Goal: Task Accomplishment & Management: Manage account settings

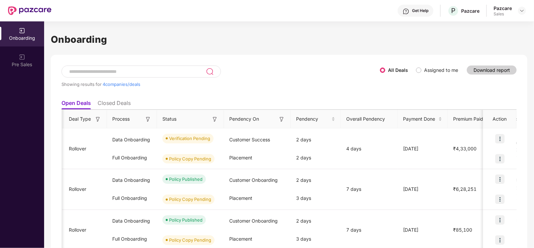
scroll to position [0, 75]
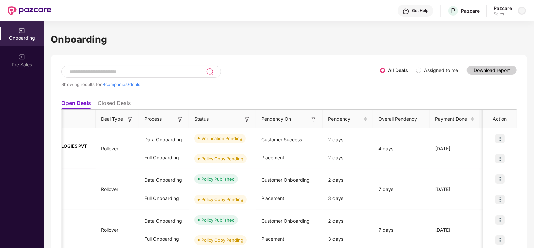
click at [524, 7] on div at bounding box center [522, 11] width 8 height 8
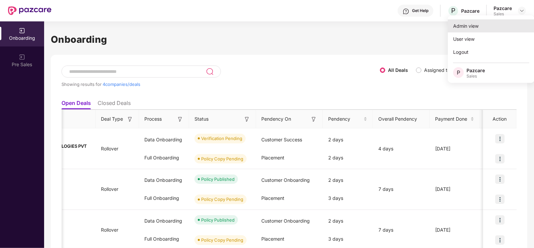
click at [482, 24] on div "Admin view" at bounding box center [491, 25] width 87 height 13
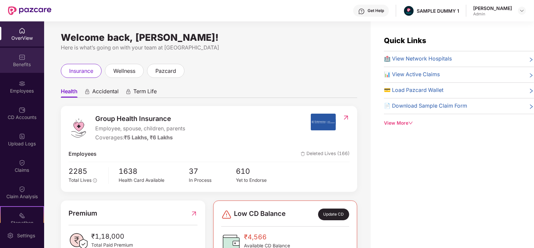
click at [22, 56] on img at bounding box center [22, 57] width 7 height 7
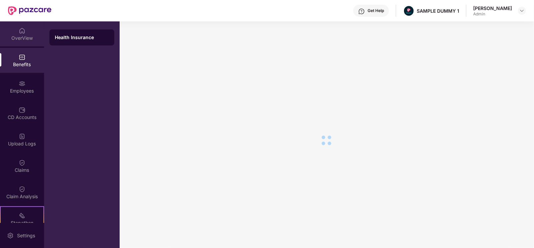
click at [28, 30] on div "OverView" at bounding box center [22, 33] width 44 height 25
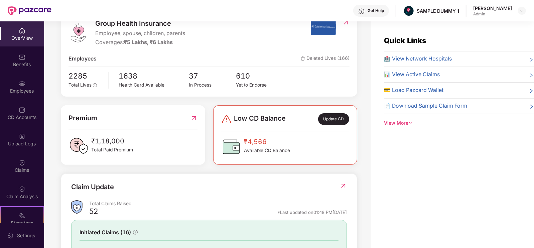
scroll to position [0, 0]
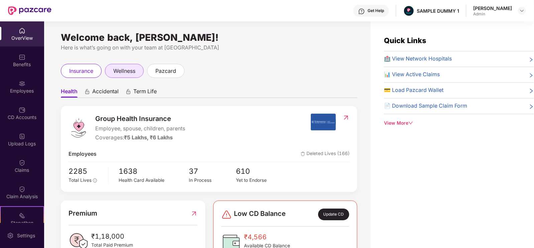
click at [124, 72] on span "wellness" at bounding box center [124, 71] width 22 height 8
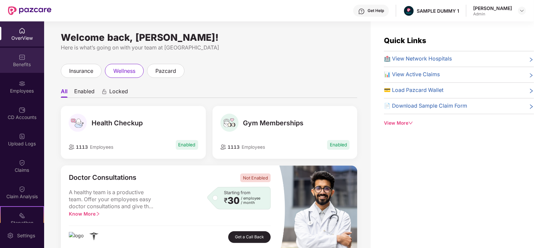
click at [25, 62] on div "Benefits" at bounding box center [22, 64] width 44 height 7
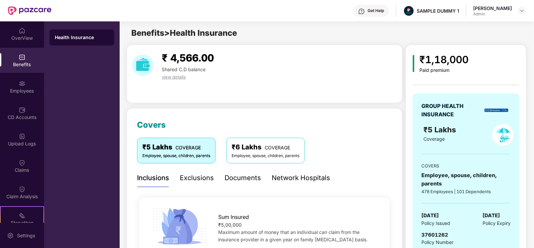
click at [203, 175] on div "Exclusions" at bounding box center [197, 178] width 34 height 10
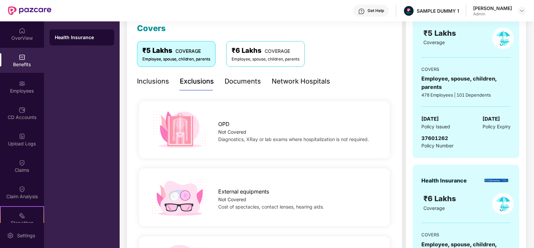
scroll to position [149, 0]
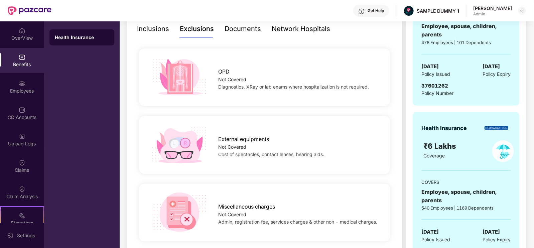
click at [250, 31] on div "Documents" at bounding box center [243, 29] width 36 height 10
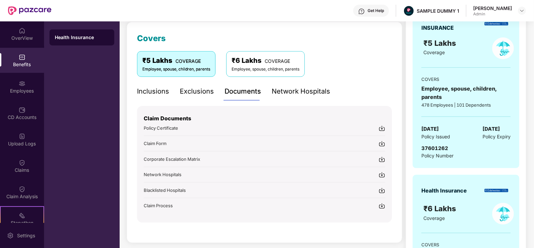
scroll to position [84, 0]
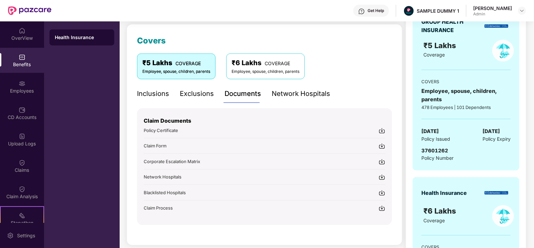
click at [199, 169] on div at bounding box center [265, 169] width 242 height 0
click at [295, 89] on div "Network Hospitals" at bounding box center [301, 94] width 59 height 10
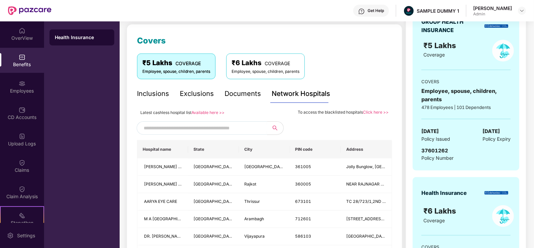
click at [224, 126] on input "text" at bounding box center [201, 128] width 114 height 10
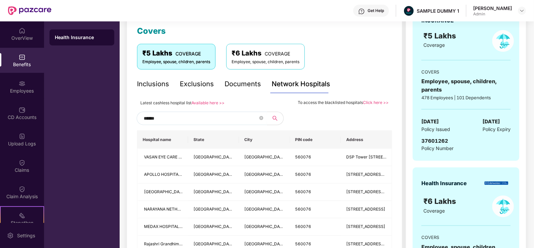
scroll to position [88, 0]
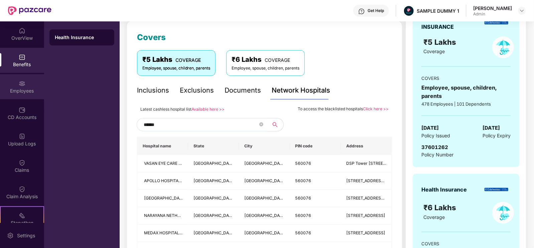
type input "******"
click at [14, 89] on div "Employees" at bounding box center [22, 91] width 44 height 7
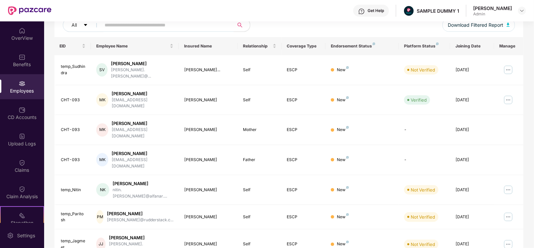
scroll to position [0, 0]
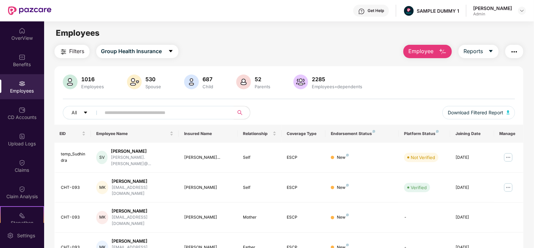
click at [411, 56] on button "Employee" at bounding box center [428, 51] width 48 height 13
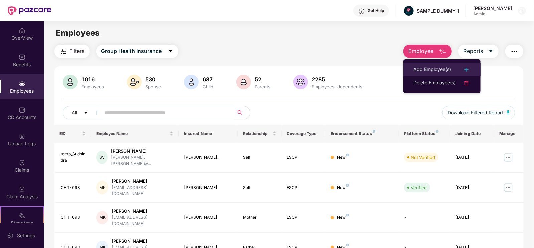
click at [417, 67] on div "Add Employee(s)" at bounding box center [433, 70] width 38 height 8
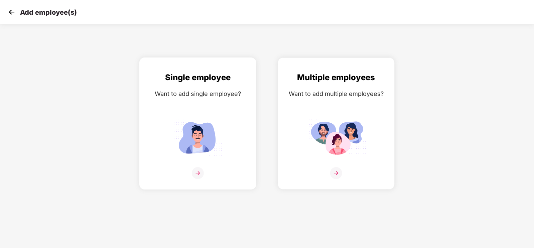
click at [207, 123] on img at bounding box center [198, 138] width 60 height 42
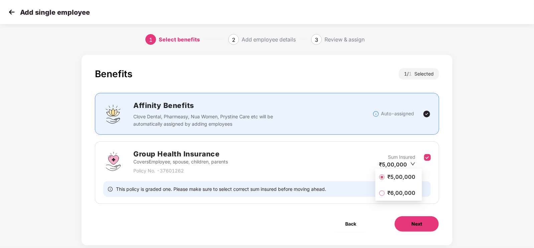
click at [423, 219] on button "Next" at bounding box center [416, 224] width 45 height 16
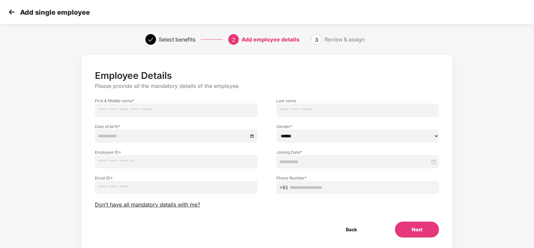
click at [11, 13] on img at bounding box center [12, 12] width 10 height 10
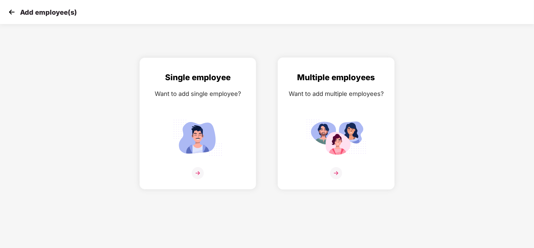
click at [341, 153] on img at bounding box center [336, 138] width 60 height 42
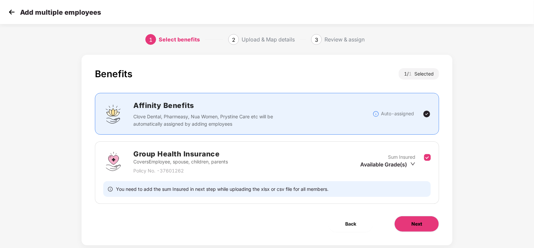
click at [419, 230] on button "Next" at bounding box center [416, 224] width 45 height 16
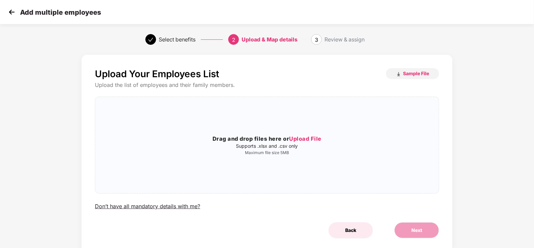
click at [349, 229] on span "Back" at bounding box center [350, 230] width 11 height 7
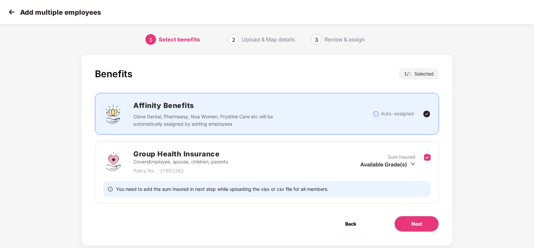
click at [349, 229] on button "Back" at bounding box center [351, 224] width 44 height 16
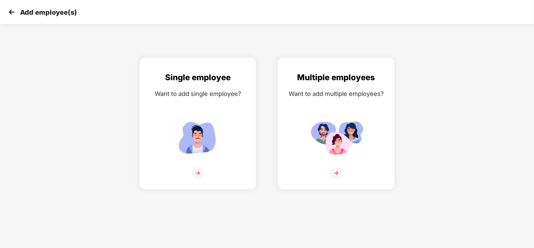
click at [8, 14] on img at bounding box center [12, 12] width 10 height 10
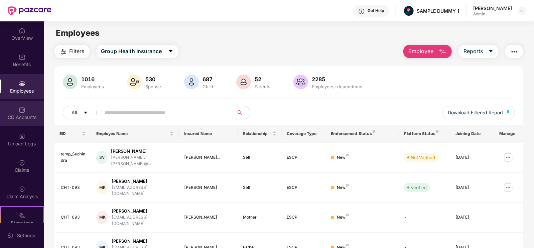
click at [31, 110] on div "CD Accounts" at bounding box center [22, 113] width 44 height 25
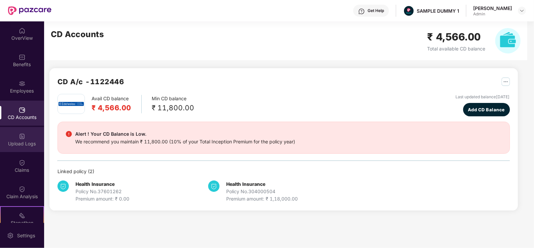
click at [8, 136] on div "Upload Logs" at bounding box center [22, 139] width 44 height 25
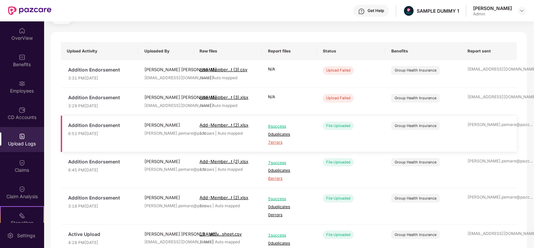
scroll to position [34, 0]
click at [12, 171] on div "Claims" at bounding box center [22, 170] width 44 height 7
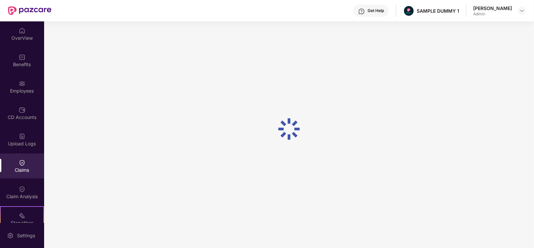
scroll to position [0, 0]
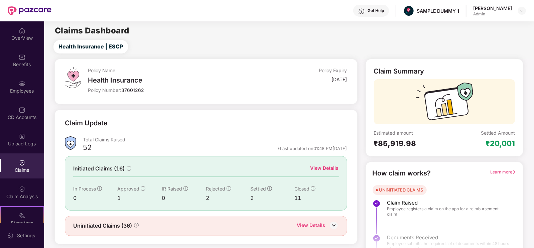
click at [331, 169] on div "View Details" at bounding box center [325, 167] width 28 height 7
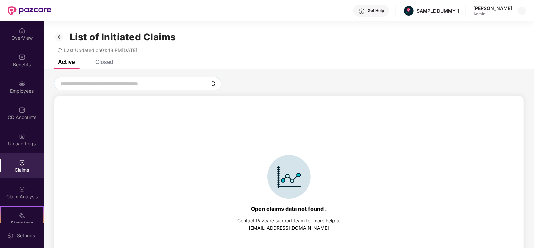
click at [101, 59] on div "List of Initiated Claims Last Updated on 01:48 PM, 28 Aug 2025" at bounding box center [289, 40] width 490 height 38
click at [104, 63] on div "Closed" at bounding box center [104, 62] width 18 height 7
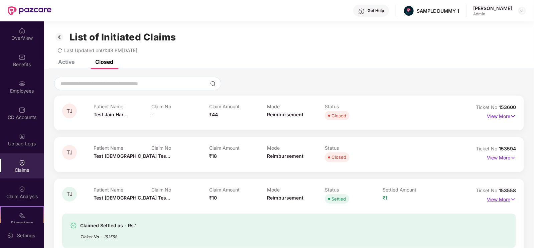
click at [500, 200] on p "View More" at bounding box center [501, 198] width 29 height 9
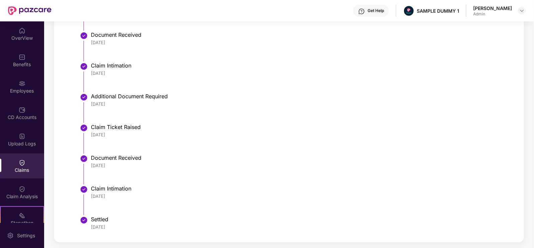
scroll to position [333, 0]
click at [23, 191] on img at bounding box center [22, 189] width 7 height 7
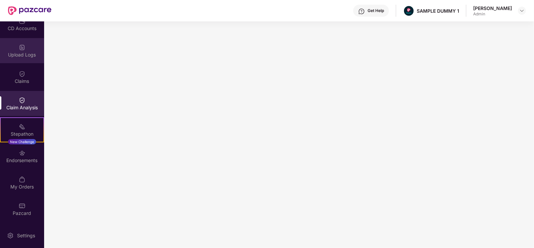
scroll to position [89, 0]
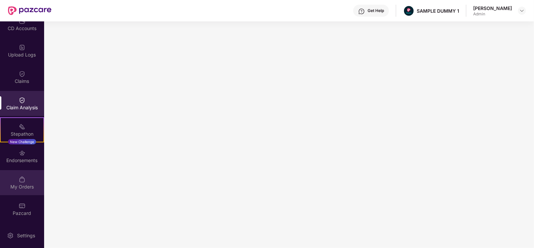
click at [22, 182] on img at bounding box center [22, 179] width 7 height 7
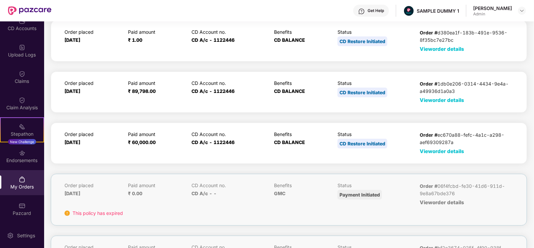
scroll to position [46, 0]
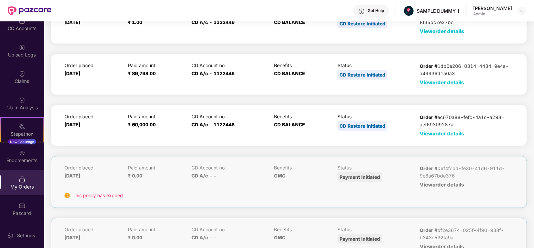
click at [424, 136] on span "View order details" at bounding box center [442, 133] width 44 height 6
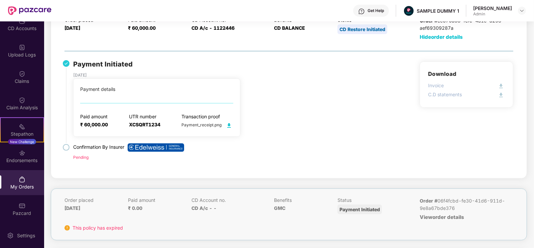
scroll to position [149, 0]
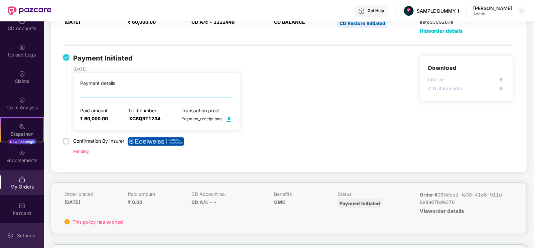
click at [30, 235] on div "Settings" at bounding box center [26, 235] width 22 height 7
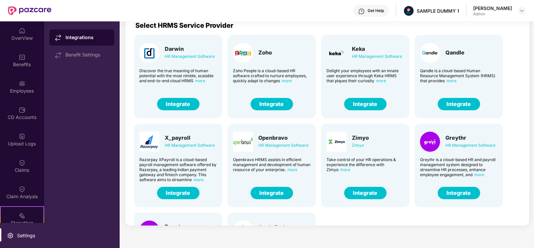
click at [383, 12] on div "Get Help" at bounding box center [376, 10] width 16 height 5
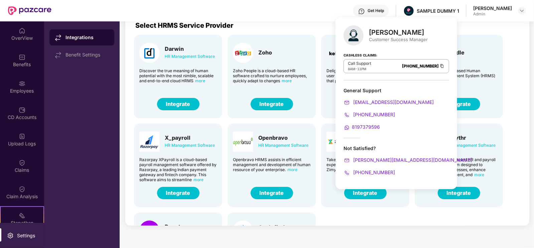
click at [383, 12] on div "Get Help" at bounding box center [376, 10] width 16 height 5
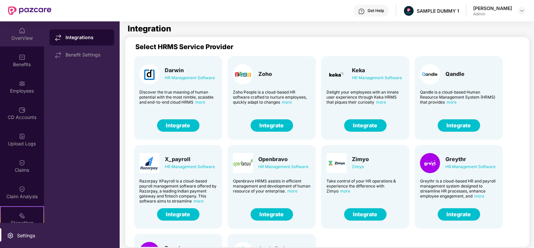
click at [8, 39] on div "OverView" at bounding box center [22, 38] width 44 height 7
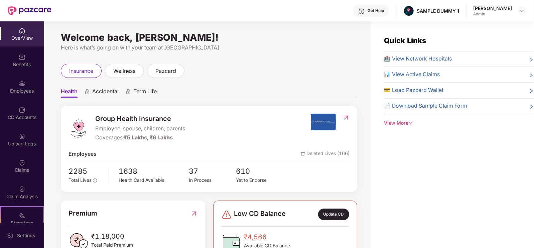
click at [112, 91] on span "Accidental" at bounding box center [105, 93] width 26 height 10
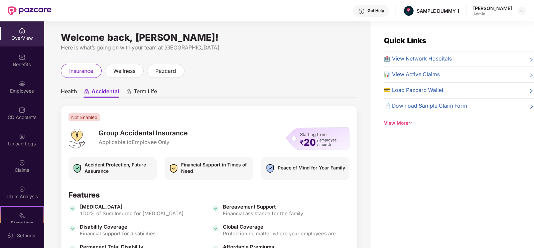
click at [150, 90] on span "Term Life" at bounding box center [145, 93] width 23 height 10
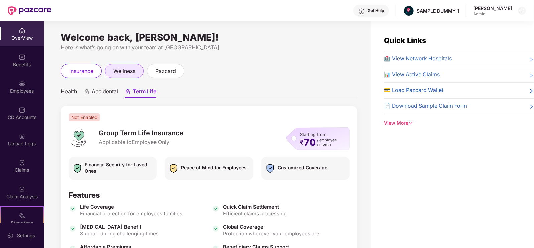
click at [121, 69] on span "wellness" at bounding box center [124, 71] width 22 height 8
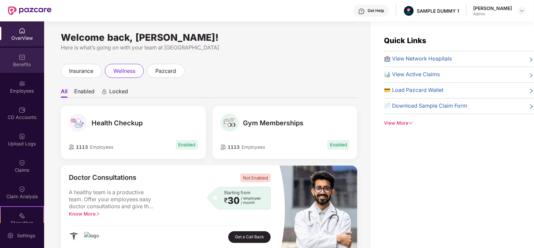
click at [23, 68] on div "Benefits" at bounding box center [22, 60] width 44 height 25
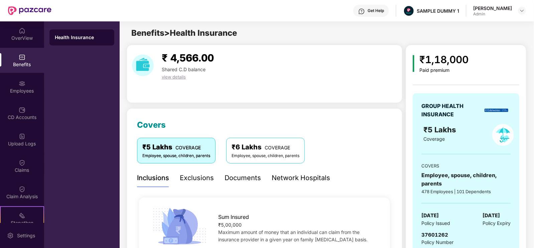
click at [199, 180] on div "Exclusions" at bounding box center [197, 178] width 34 height 10
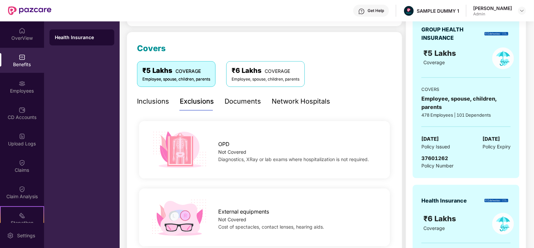
scroll to position [77, 0]
click at [246, 102] on div "Documents" at bounding box center [243, 101] width 36 height 10
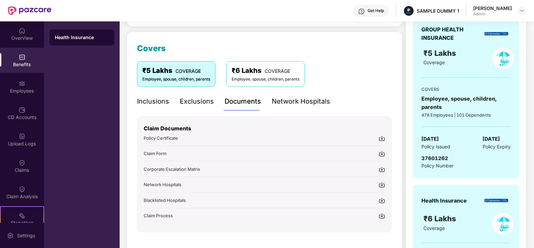
click at [281, 105] on div "Network Hospitals" at bounding box center [301, 101] width 59 height 10
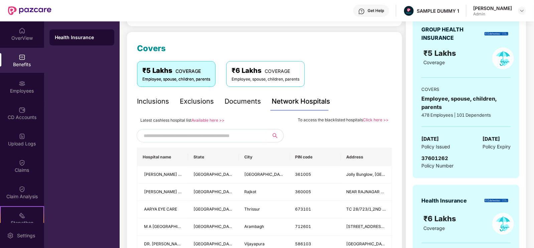
click at [230, 133] on input "text" at bounding box center [201, 136] width 114 height 10
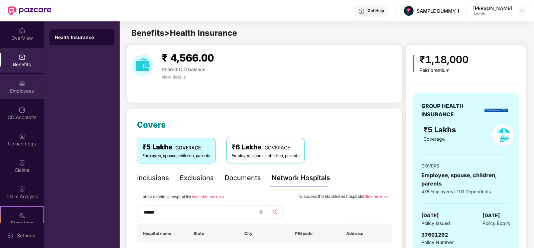
type input "******"
click at [25, 91] on div "Employees" at bounding box center [22, 91] width 44 height 7
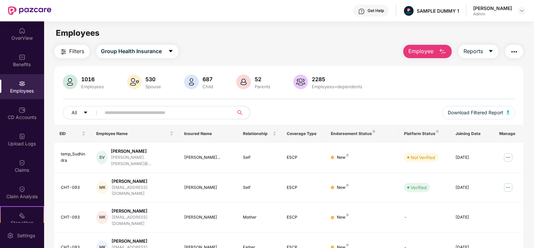
click at [425, 54] on span "Employee" at bounding box center [421, 51] width 25 height 8
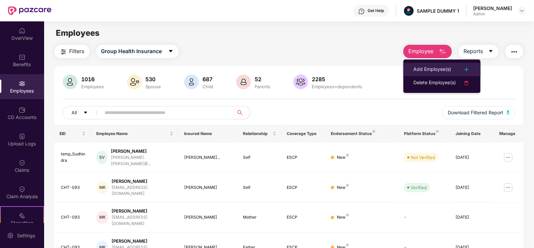
click at [434, 67] on div "Add Employee(s)" at bounding box center [433, 70] width 38 height 8
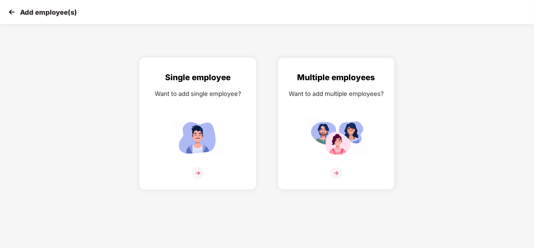
click at [222, 136] on img at bounding box center [198, 138] width 60 height 42
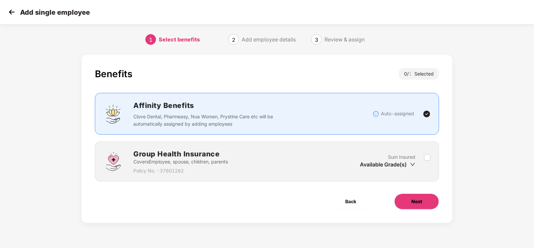
click at [423, 198] on button "Next" at bounding box center [416, 202] width 45 height 16
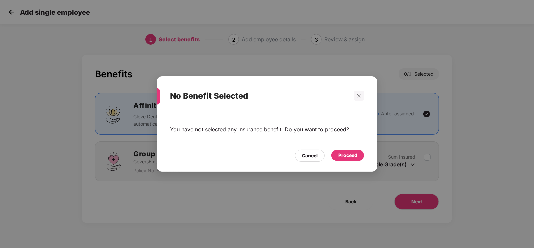
click at [353, 161] on div "Proceed" at bounding box center [348, 155] width 32 height 11
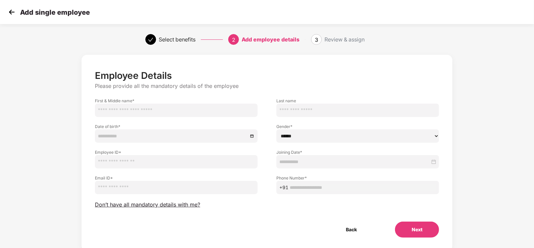
click at [8, 13] on img at bounding box center [12, 12] width 10 height 10
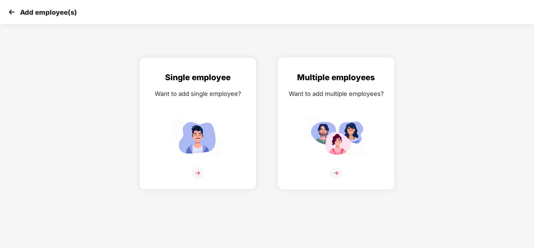
click at [319, 84] on div "Multiple employees Want to add multiple employees?" at bounding box center [336, 129] width 103 height 116
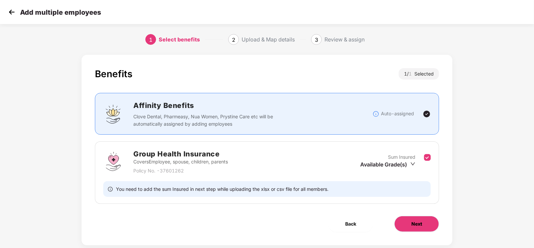
click at [406, 220] on button "Next" at bounding box center [416, 224] width 45 height 16
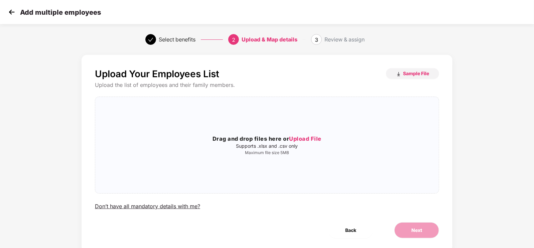
click at [12, 15] on img at bounding box center [12, 12] width 10 height 10
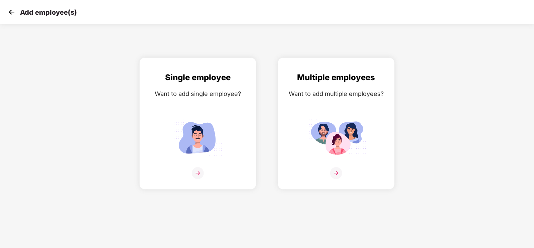
click at [12, 15] on img at bounding box center [12, 12] width 10 height 10
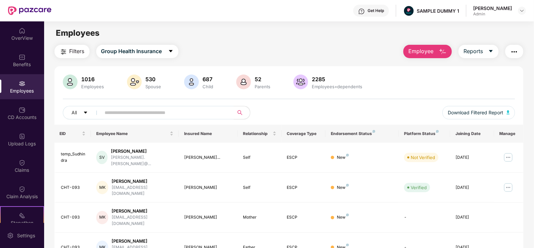
scroll to position [31, 0]
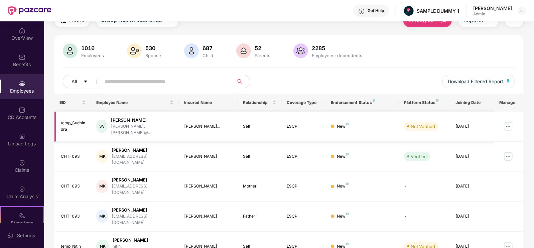
click at [509, 124] on img at bounding box center [508, 126] width 11 height 11
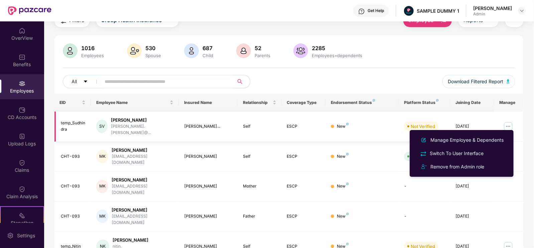
click at [507, 124] on img at bounding box center [508, 126] width 11 height 11
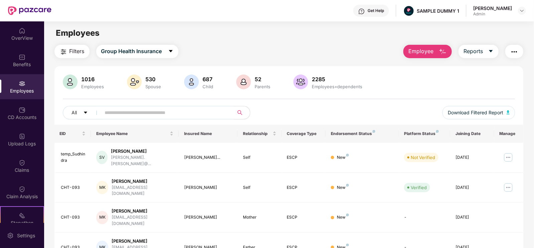
scroll to position [12, 0]
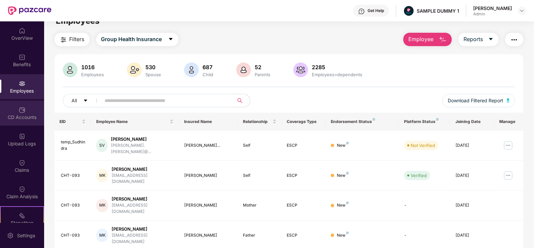
click at [31, 118] on div "CD Accounts" at bounding box center [22, 117] width 44 height 7
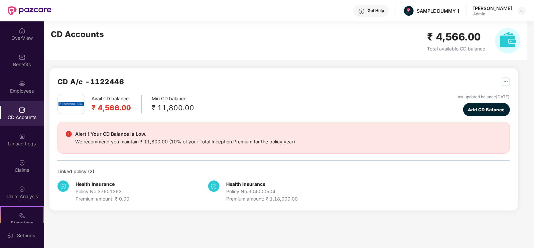
scroll to position [0, 0]
drag, startPoint x: 157, startPoint y: 110, endPoint x: 197, endPoint y: 107, distance: 40.3
click at [197, 107] on div "Avail CD balance ₹ 4,566.00 Min CD balance ₹ 11,800.00 Last updated balance [DA…" at bounding box center [284, 105] width 453 height 22
click at [468, 106] on span "Add CD Balance" at bounding box center [486, 109] width 37 height 7
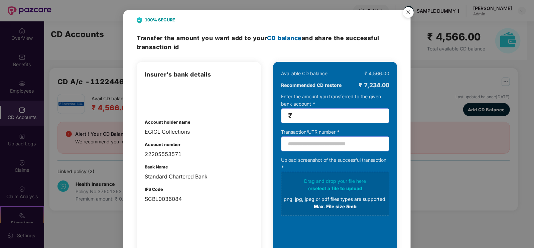
click at [408, 14] on img "Close" at bounding box center [408, 13] width 19 height 19
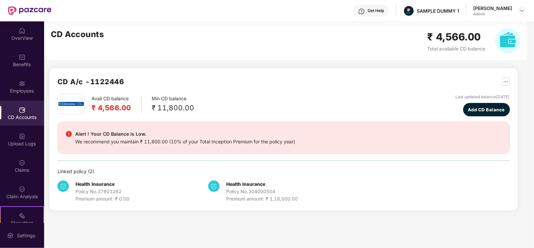
click at [406, 15] on div "Get Help SAMPLE DUMMY 1 [PERSON_NAME] Admin" at bounding box center [288, 10] width 475 height 21
click at [40, 142] on div "Upload Logs" at bounding box center [22, 143] width 44 height 7
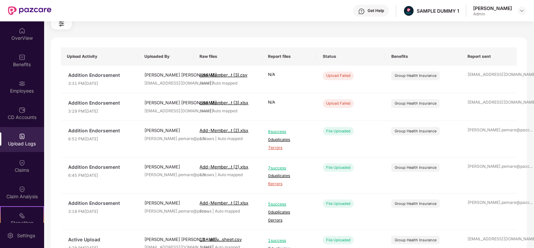
scroll to position [29, 0]
click at [9, 172] on div "Claims" at bounding box center [22, 170] width 44 height 7
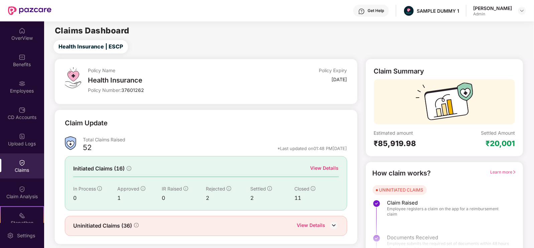
scroll to position [13, 0]
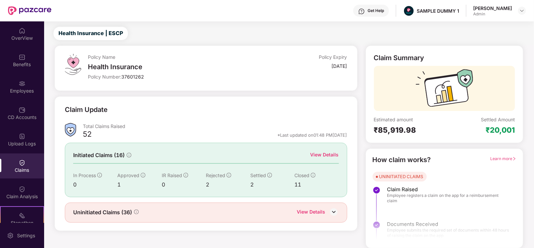
click at [320, 153] on div "View Details" at bounding box center [325, 154] width 28 height 7
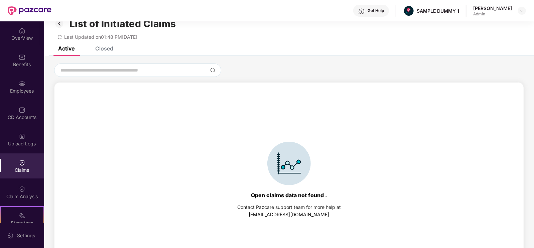
click at [113, 50] on div "Closed" at bounding box center [104, 48] width 18 height 7
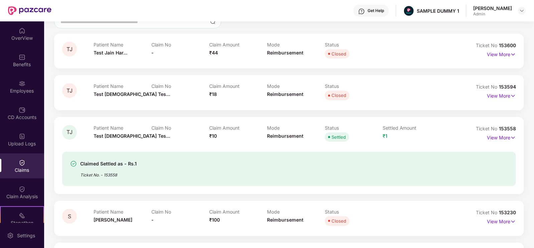
scroll to position [65, 0]
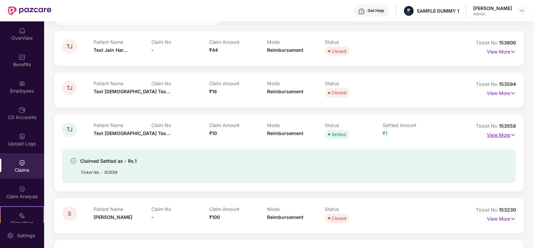
click at [488, 133] on p "View More" at bounding box center [501, 134] width 29 height 9
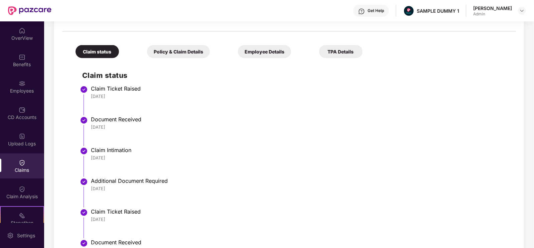
scroll to position [209, 0]
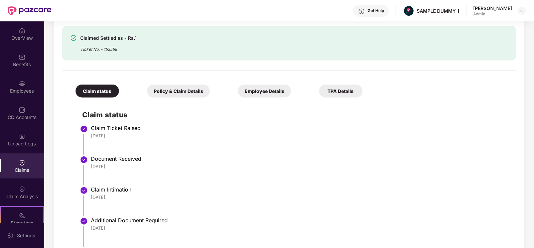
click at [153, 93] on div "Policy & Claim Details" at bounding box center [178, 91] width 63 height 13
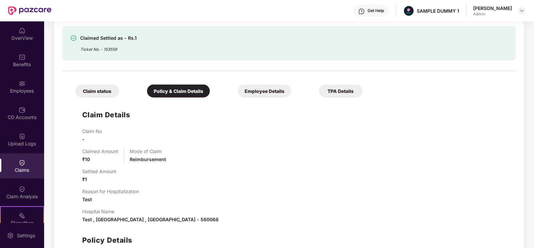
click at [238, 94] on div "Employee Details" at bounding box center [264, 91] width 53 height 13
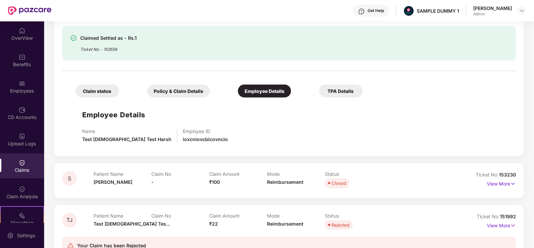
click at [319, 96] on div "TPA Details" at bounding box center [340, 91] width 43 height 13
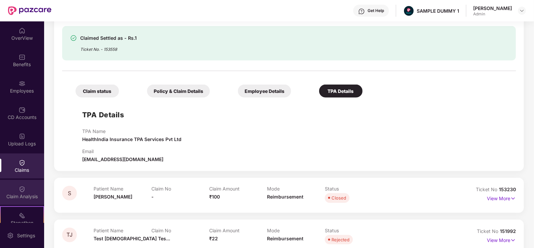
click at [15, 194] on div "Claim Analysis" at bounding box center [22, 196] width 44 height 7
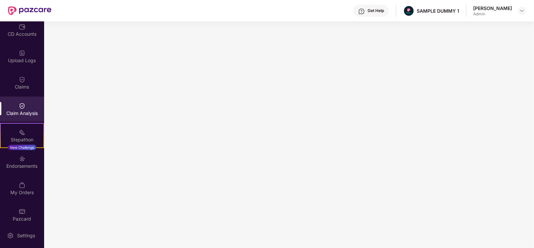
scroll to position [89, 0]
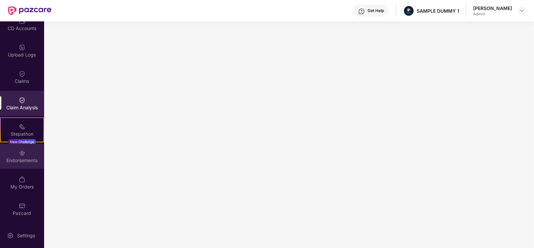
click at [19, 158] on div "Endorsements" at bounding box center [22, 160] width 44 height 7
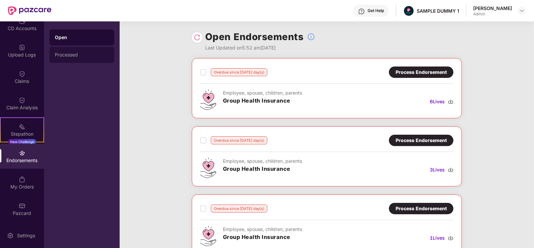
click at [80, 53] on div "Processed" at bounding box center [82, 54] width 54 height 5
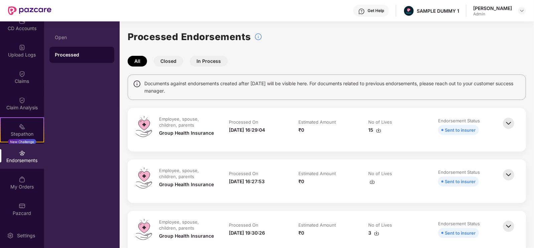
click at [175, 64] on button "Closed" at bounding box center [168, 61] width 29 height 11
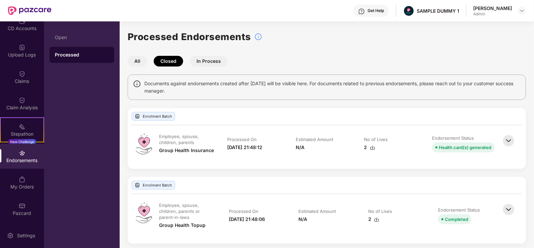
click at [216, 64] on button "In Process" at bounding box center [209, 61] width 38 height 11
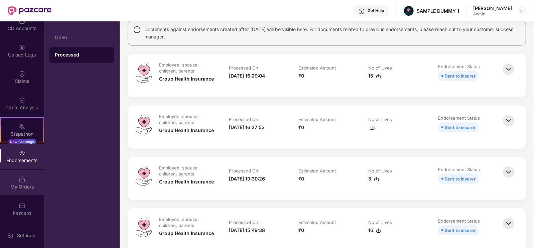
click at [22, 184] on div "My Orders" at bounding box center [22, 187] width 44 height 7
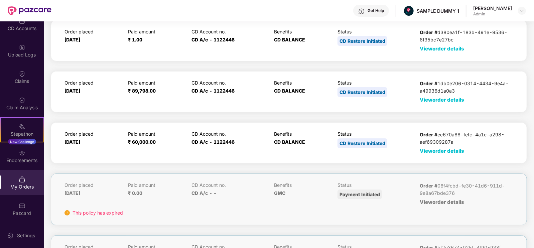
scroll to position [54, 0]
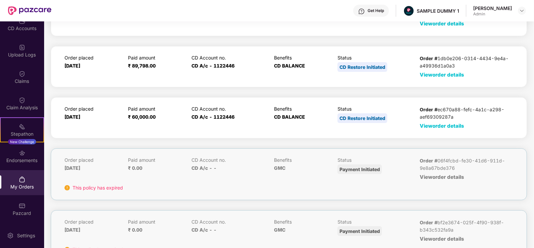
click at [431, 124] on span "View order details" at bounding box center [442, 126] width 44 height 6
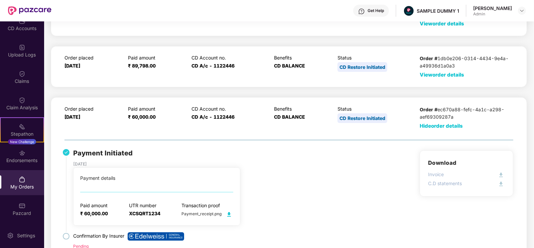
scroll to position [94, 0]
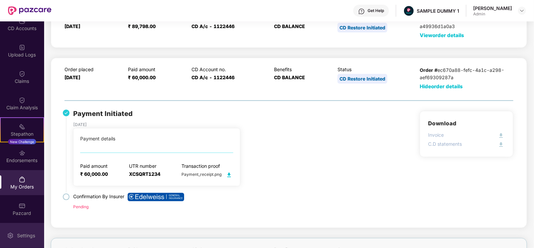
click at [12, 234] on img at bounding box center [10, 235] width 7 height 7
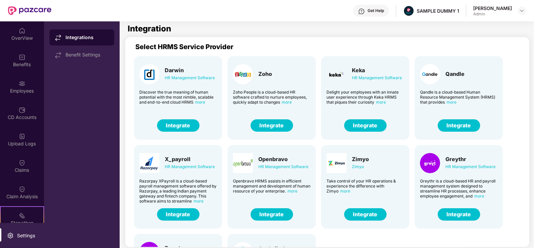
click at [384, 8] on div "Get Help" at bounding box center [376, 10] width 16 height 5
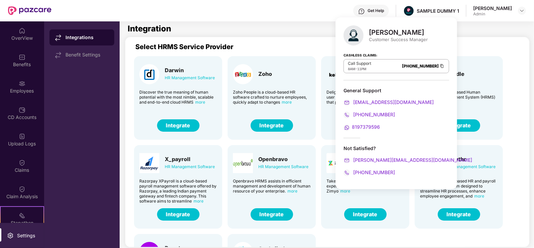
click at [384, 9] on div "Get Help" at bounding box center [376, 10] width 16 height 5
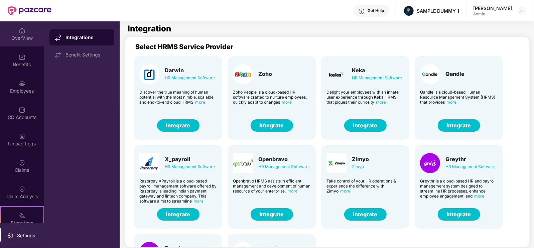
click at [32, 42] on div "OverView" at bounding box center [22, 33] width 44 height 25
